Goal: Check status: Check status

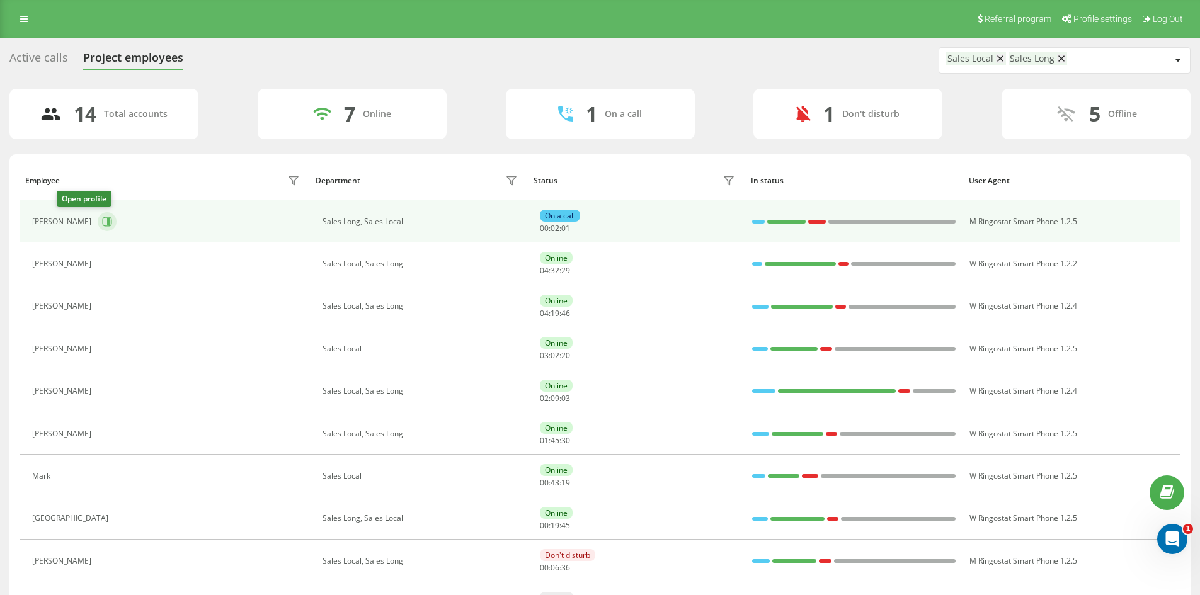
click at [98, 224] on button at bounding box center [107, 221] width 19 height 19
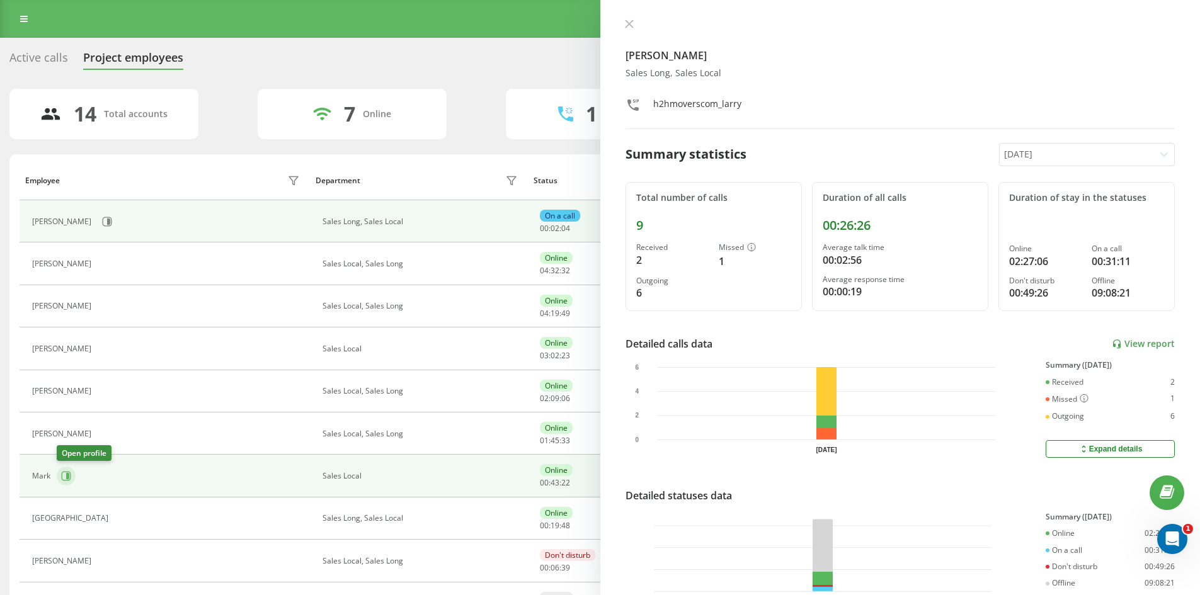
click at [68, 471] on icon at bounding box center [66, 476] width 10 height 10
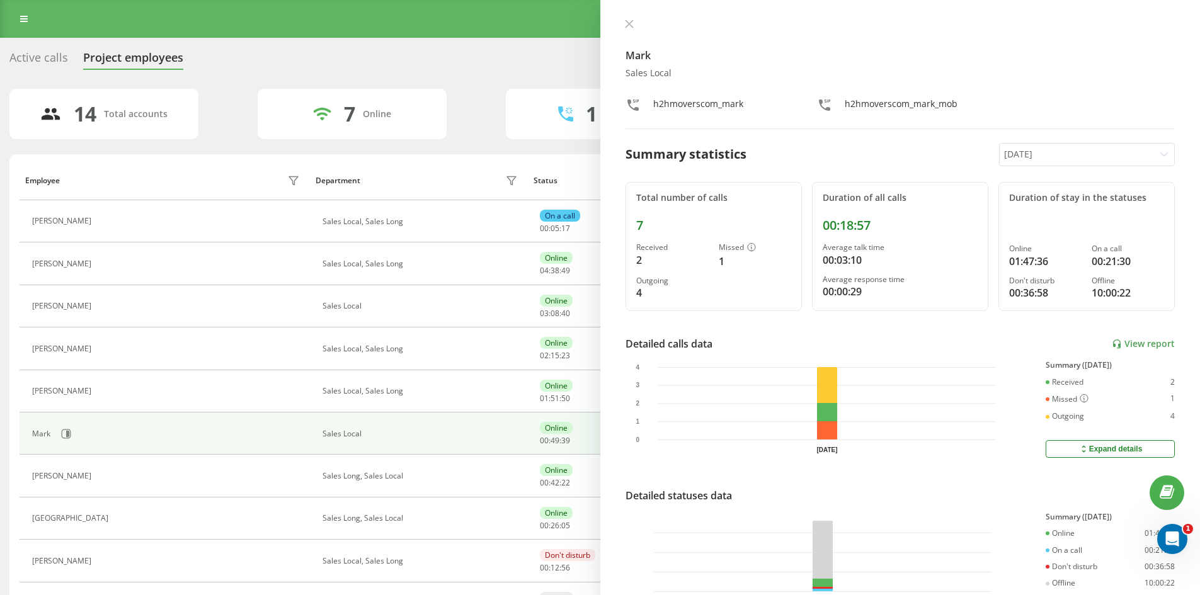
click at [630, 18] on div "Mark Sales Local h2hmoverscom_mark h2hmoverscom_mark_mob Summary statistics [DA…" at bounding box center [900, 297] width 600 height 595
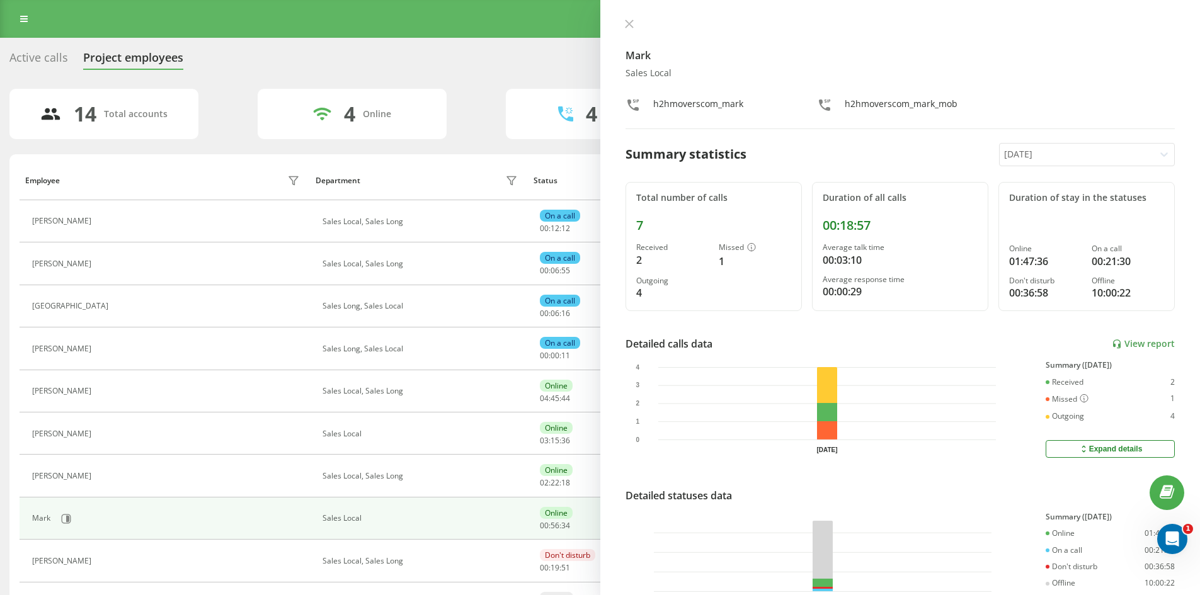
click at [628, 23] on icon at bounding box center [629, 24] width 8 height 8
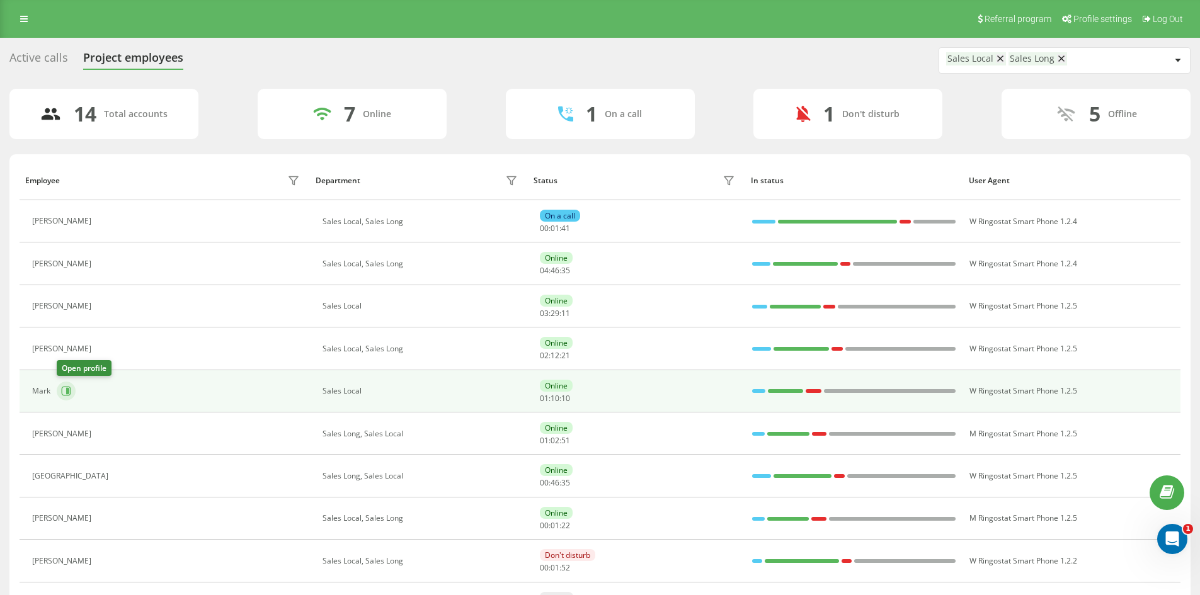
click at [65, 399] on button at bounding box center [66, 391] width 19 height 19
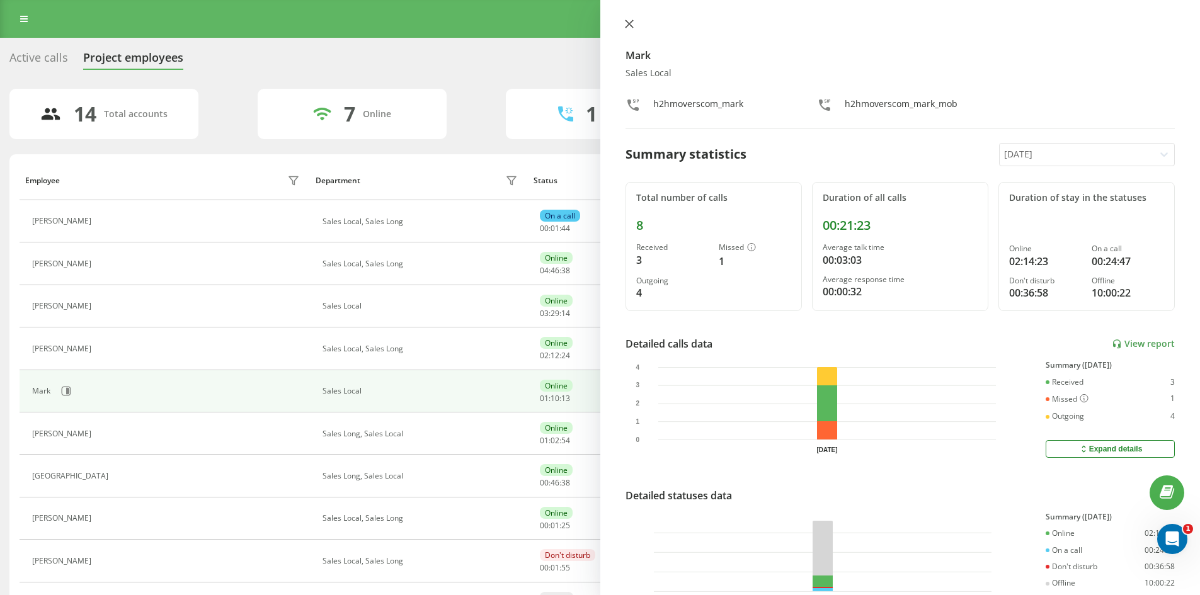
click at [633, 26] on icon at bounding box center [629, 24] width 9 height 9
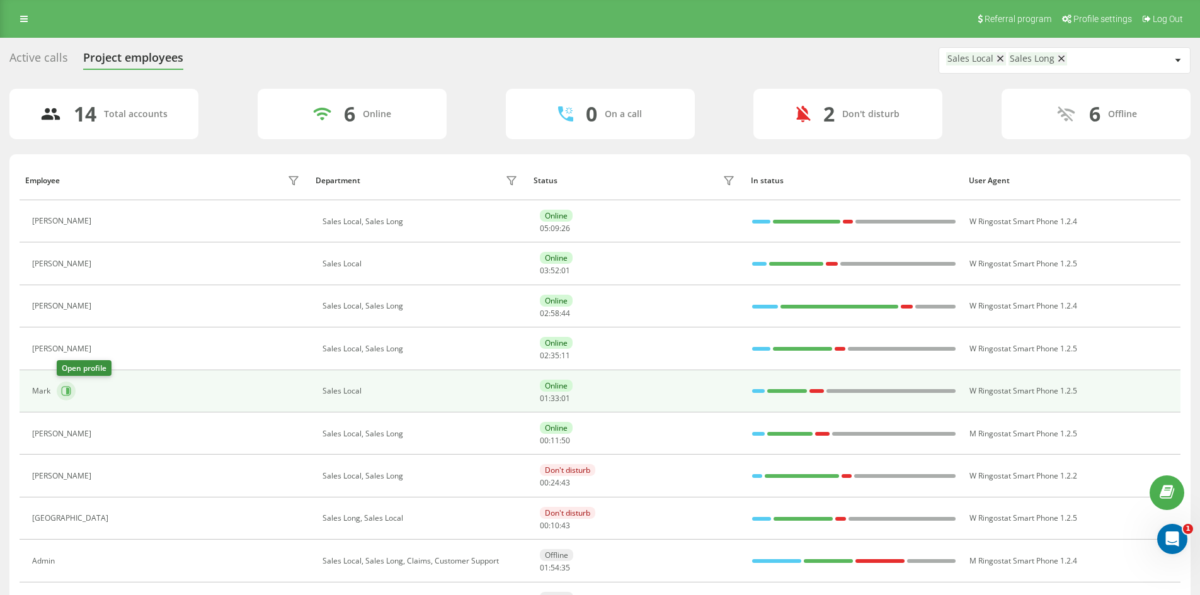
click at [65, 392] on icon at bounding box center [66, 391] width 10 height 10
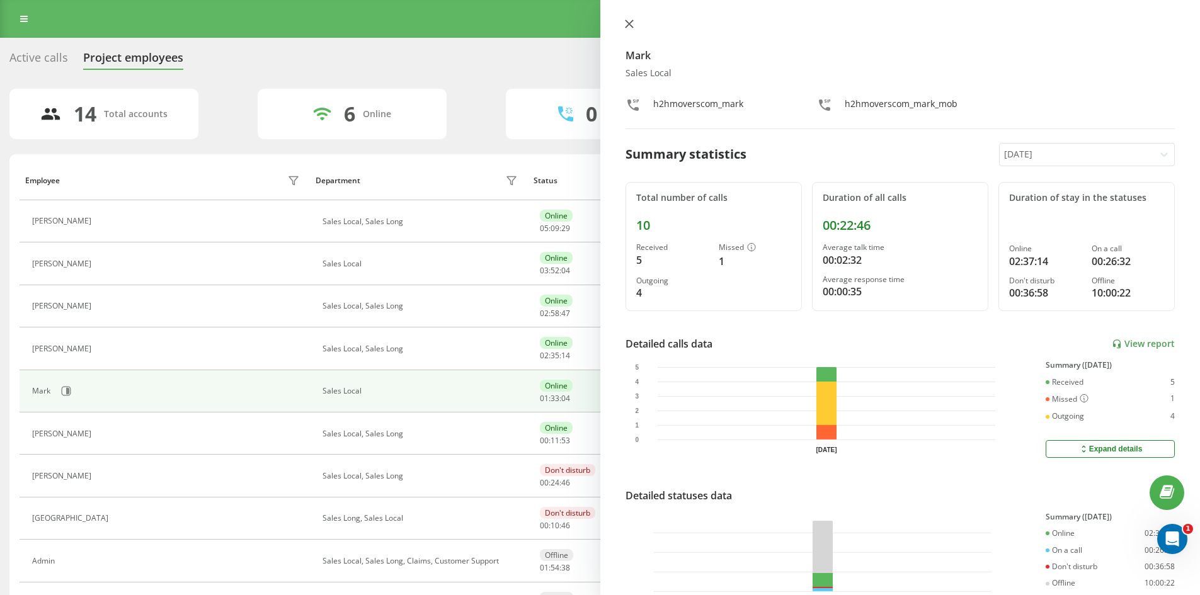
click at [629, 21] on icon at bounding box center [629, 24] width 9 height 9
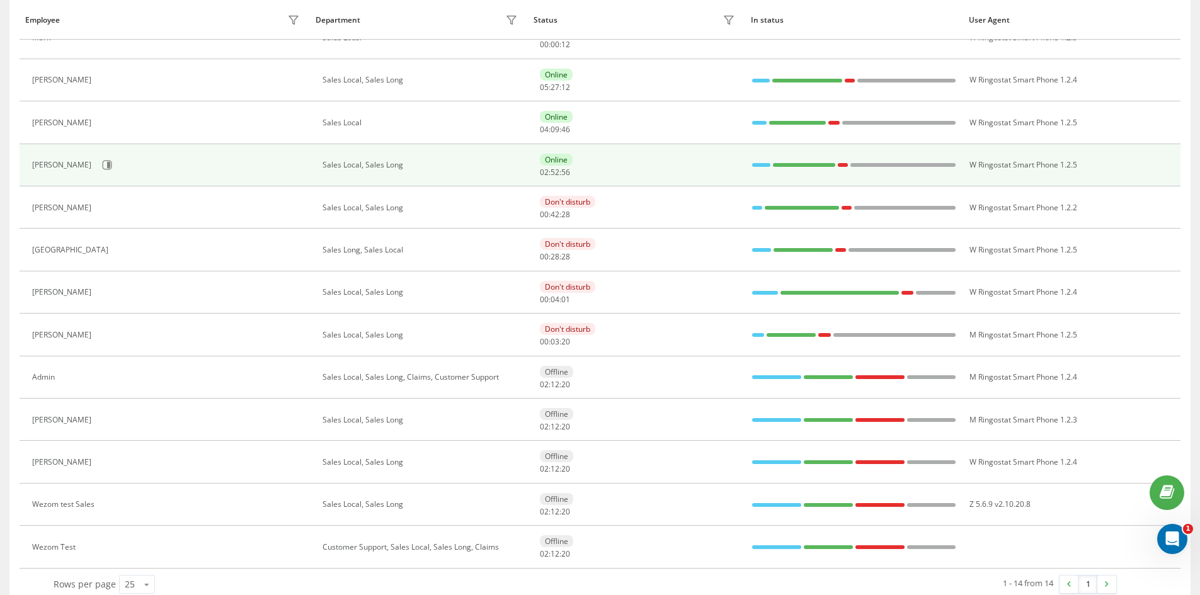
scroll to position [247, 0]
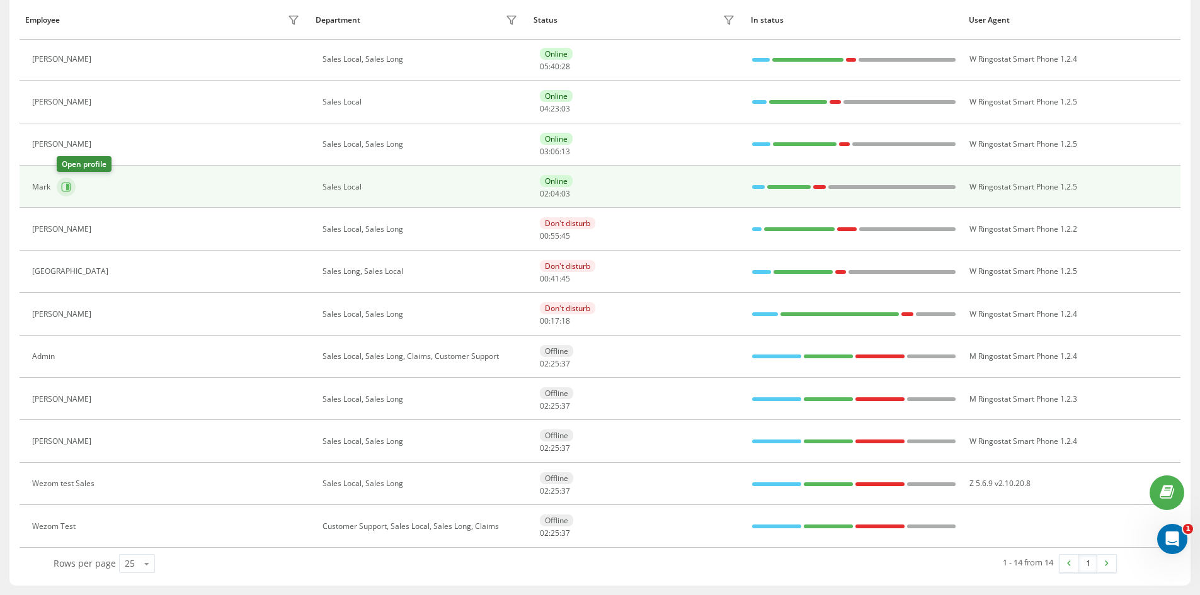
click at [64, 183] on icon at bounding box center [66, 187] width 10 height 10
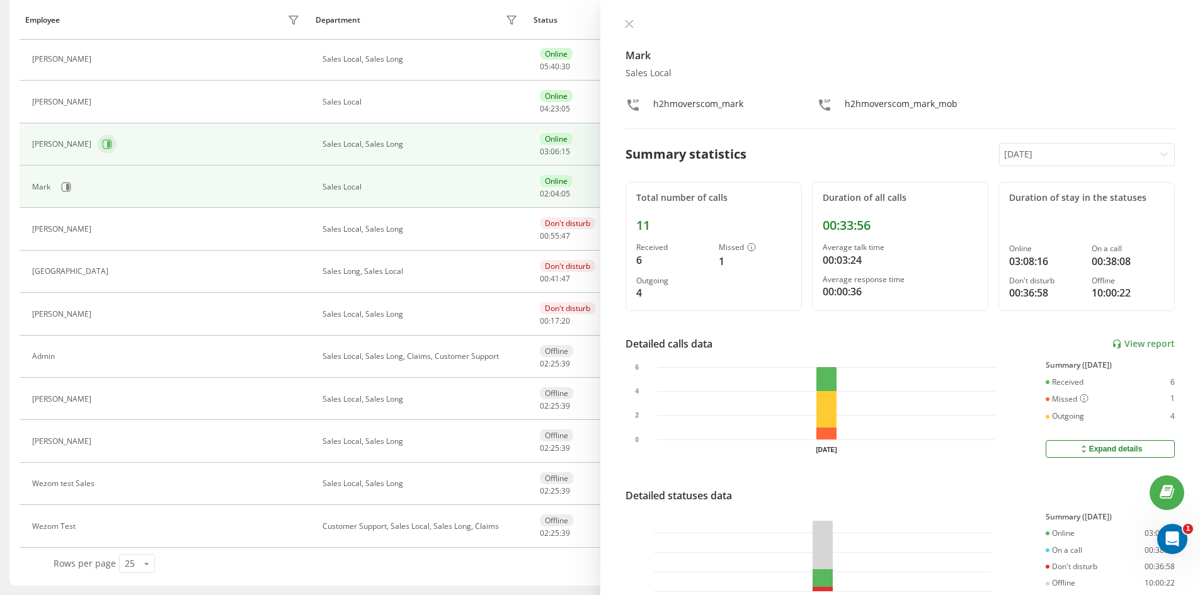
click at [102, 148] on icon at bounding box center [107, 144] width 10 height 10
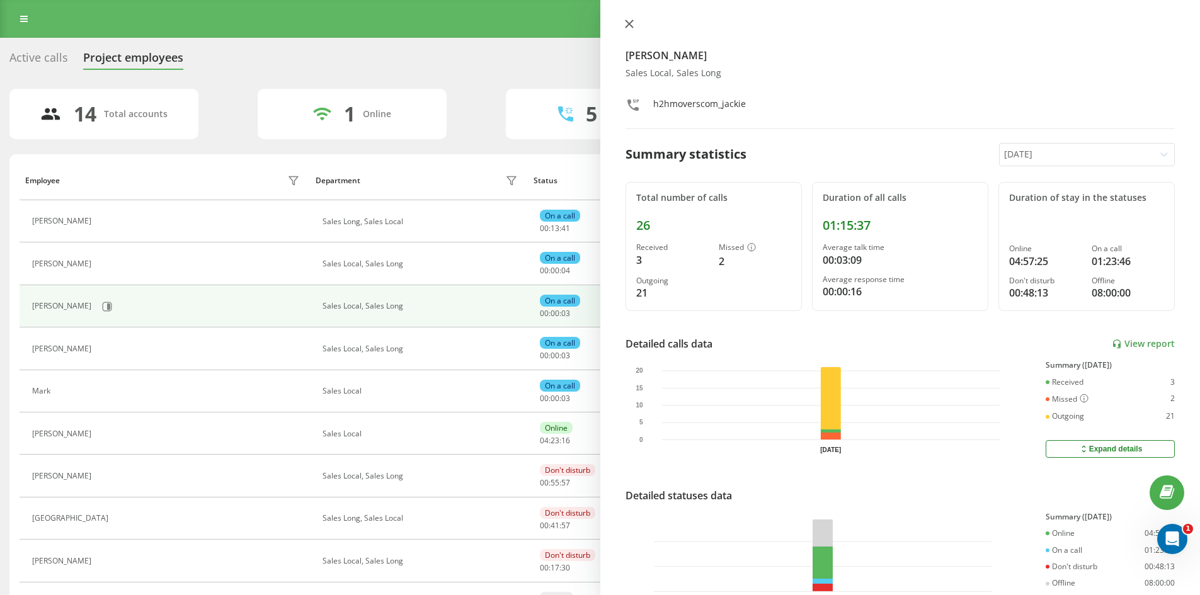
click at [629, 24] on icon at bounding box center [629, 24] width 8 height 8
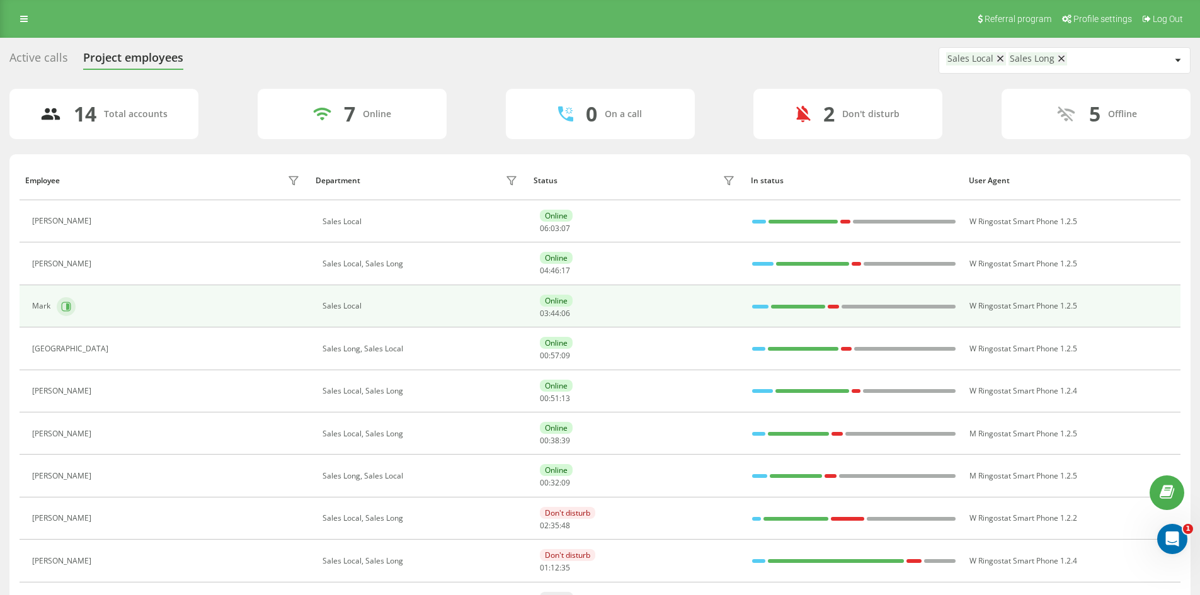
click at [61, 306] on icon at bounding box center [66, 307] width 10 height 10
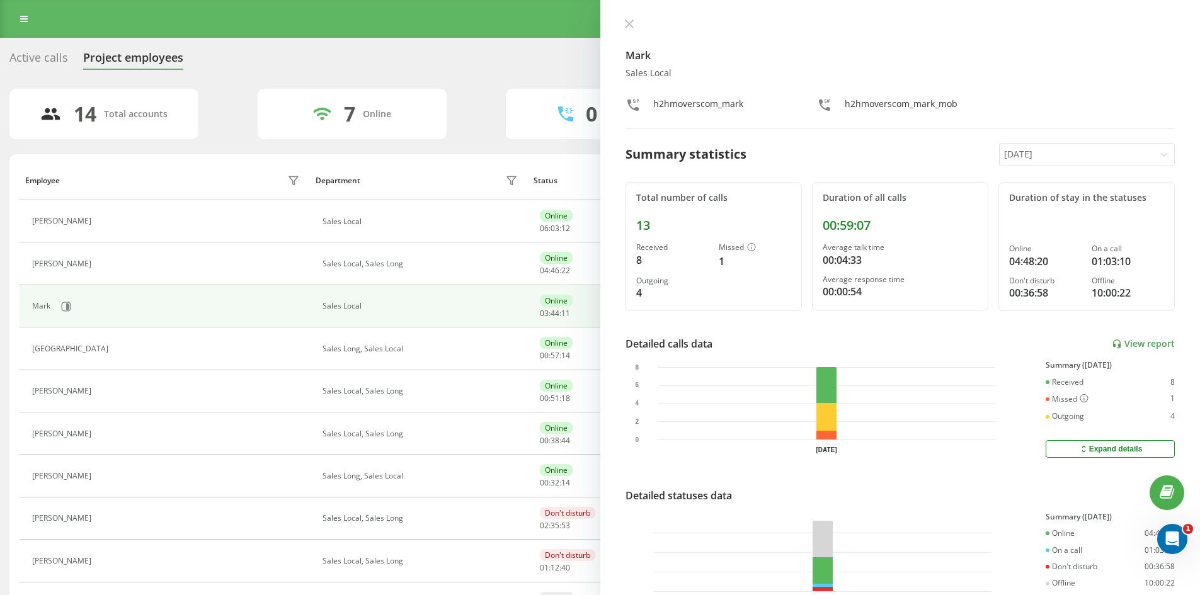
click at [629, 18] on div "Mark Sales Local h2hmoverscom_mark h2hmoverscom_mark_mob Summary statistics [DA…" at bounding box center [900, 297] width 600 height 595
click at [633, 22] on icon at bounding box center [629, 24] width 9 height 9
